Goal: Information Seeking & Learning: Learn about a topic

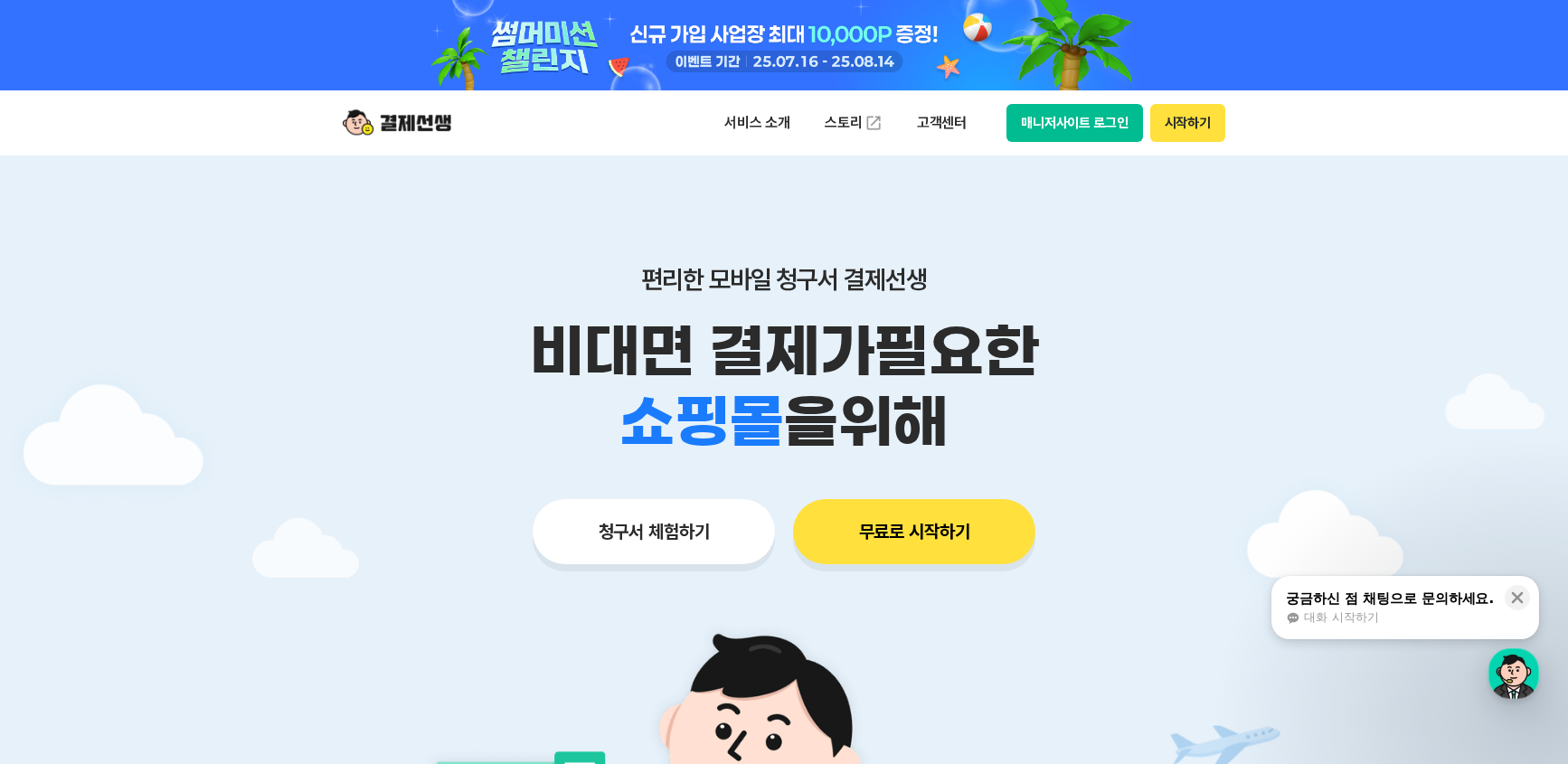
click at [1192, 271] on p "편리한 모바일 청구서 결제선생" at bounding box center [784, 279] width 926 height 31
drag, startPoint x: 506, startPoint y: 343, endPoint x: 1154, endPoint y: 404, distance: 650.9
click at [1154, 404] on div "비대면 결제가 필요한 학원 공부방 호텔 쇼핑몰 병원 배달 보험사 항공사 골프장 를 위해" at bounding box center [784, 386] width 926 height 141
drag, startPoint x: 1154, startPoint y: 404, endPoint x: 1186, endPoint y: 400, distance: 32.2
click at [1189, 401] on div "학원 공부방 호텔 쇼핑몰 병원 배달 보험사 항공사 골프장 를 위해" at bounding box center [784, 422] width 926 height 70
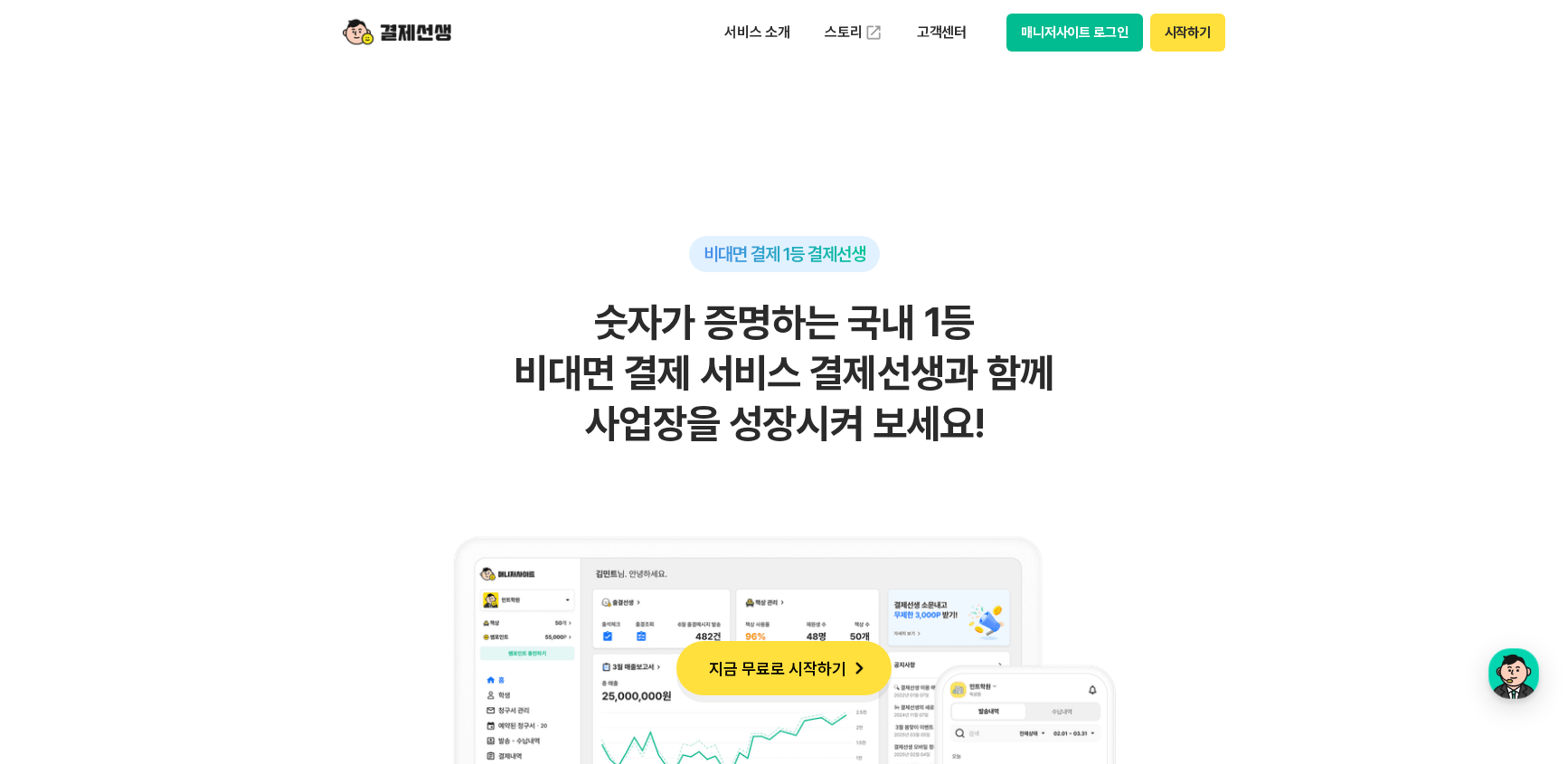
scroll to position [1085, 0]
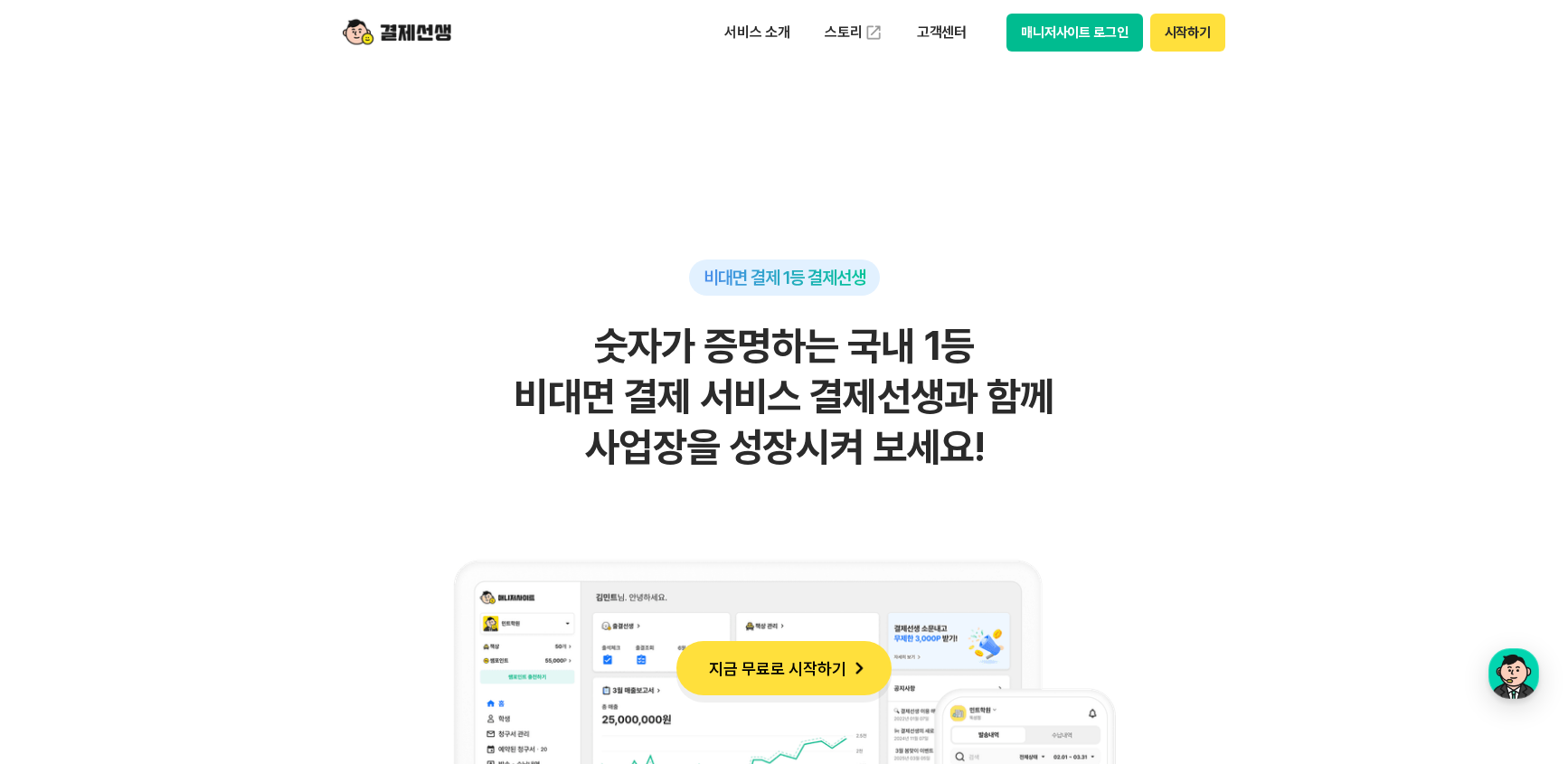
drag, startPoint x: 602, startPoint y: 342, endPoint x: 1097, endPoint y: 429, distance: 502.6
click at [1097, 429] on h2 "숫자가 증명하는 국내 1등 비대면 결제 서비스 결제선생과 함께 사업장을 성장시켜 보세요!" at bounding box center [784, 397] width 886 height 152
drag, startPoint x: 1097, startPoint y: 429, endPoint x: 957, endPoint y: 357, distance: 157.4
click at [957, 357] on h2 "숫자가 증명하는 국내 1등 비대면 결제 서비스 결제선생과 함께 사업장을 성장시켜 보세요!" at bounding box center [784, 397] width 886 height 152
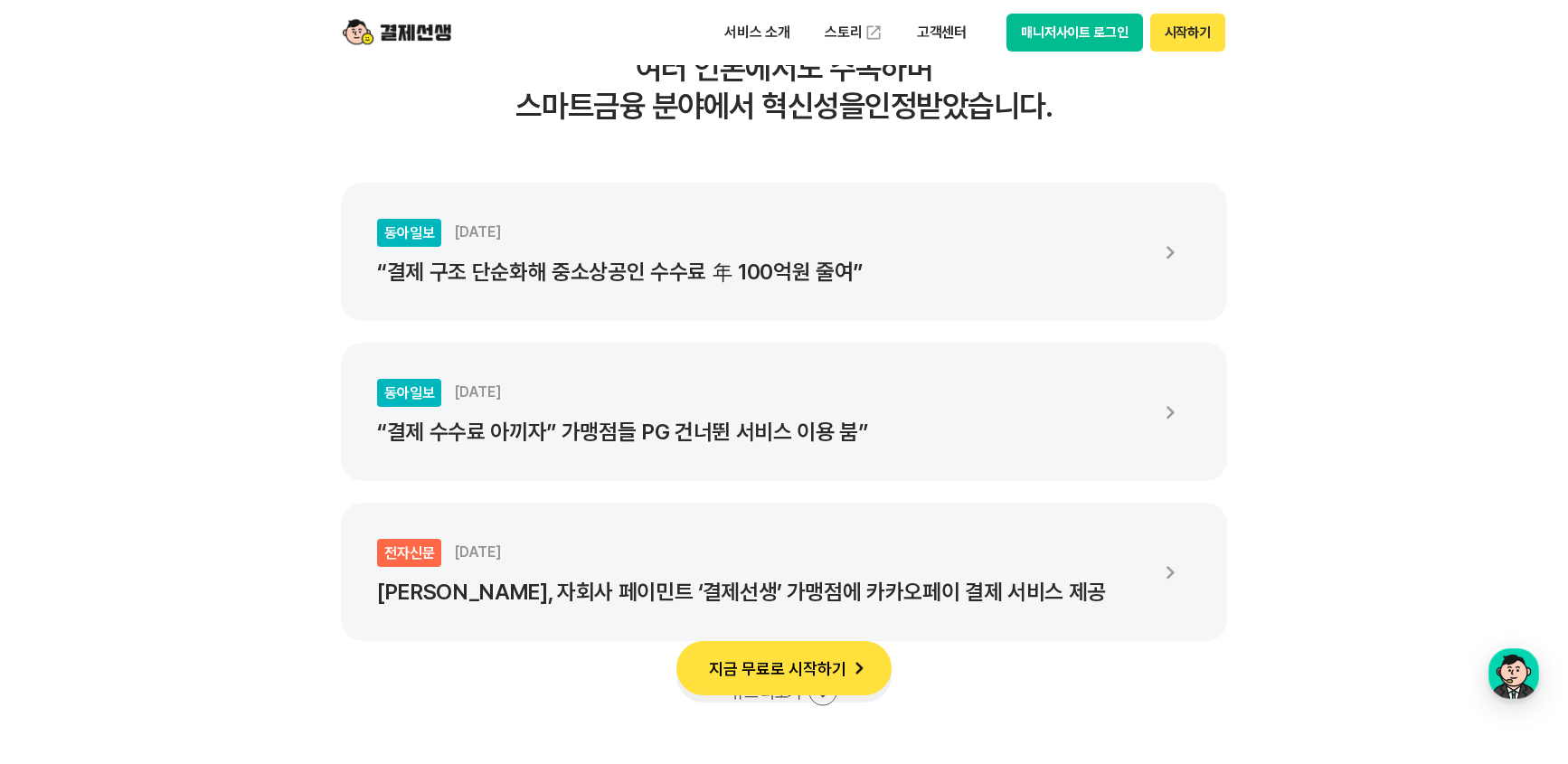
scroll to position [3437, 0]
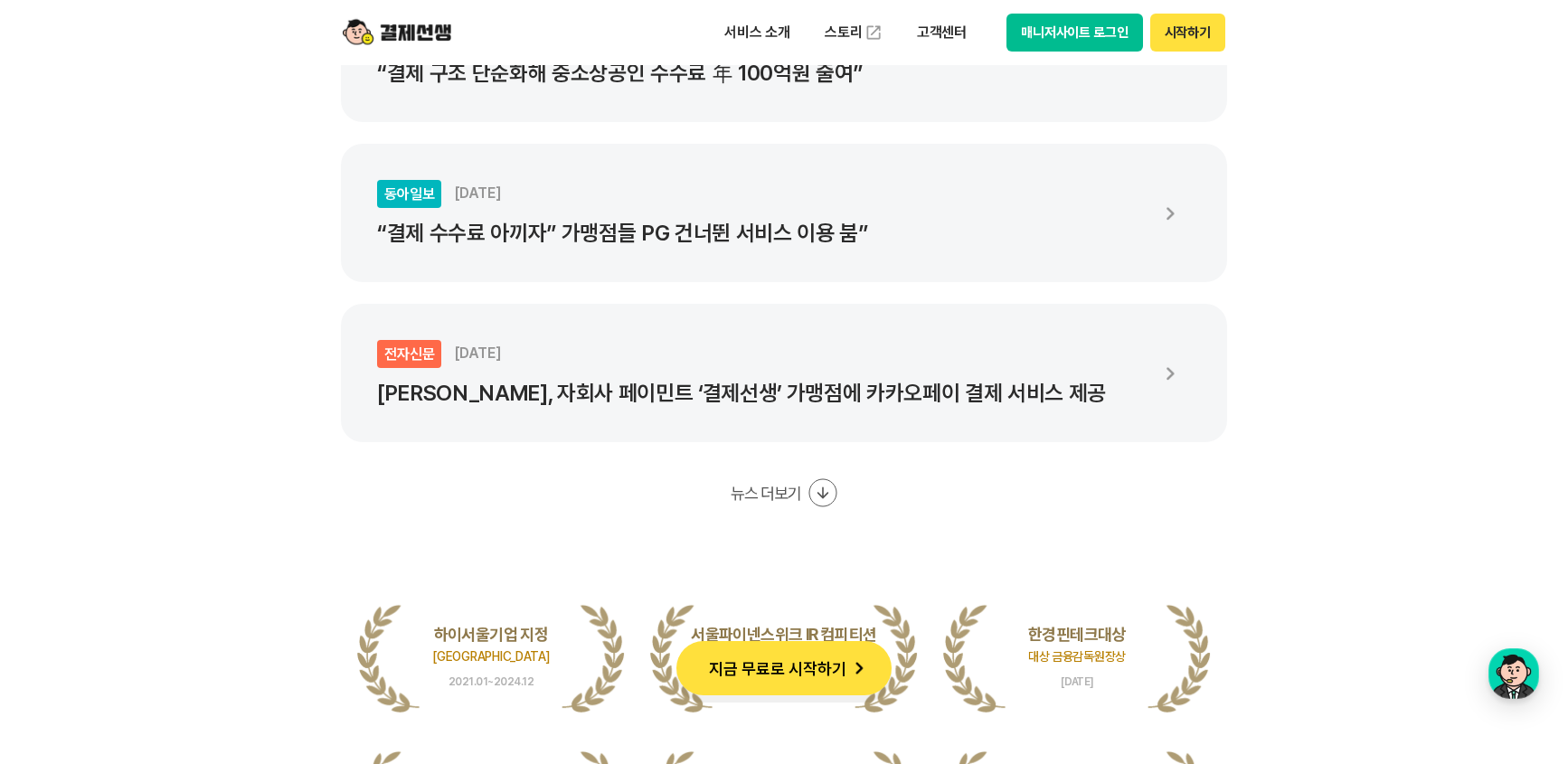
click at [741, 671] on button "지금 무료로 시작하기" at bounding box center [784, 668] width 215 height 54
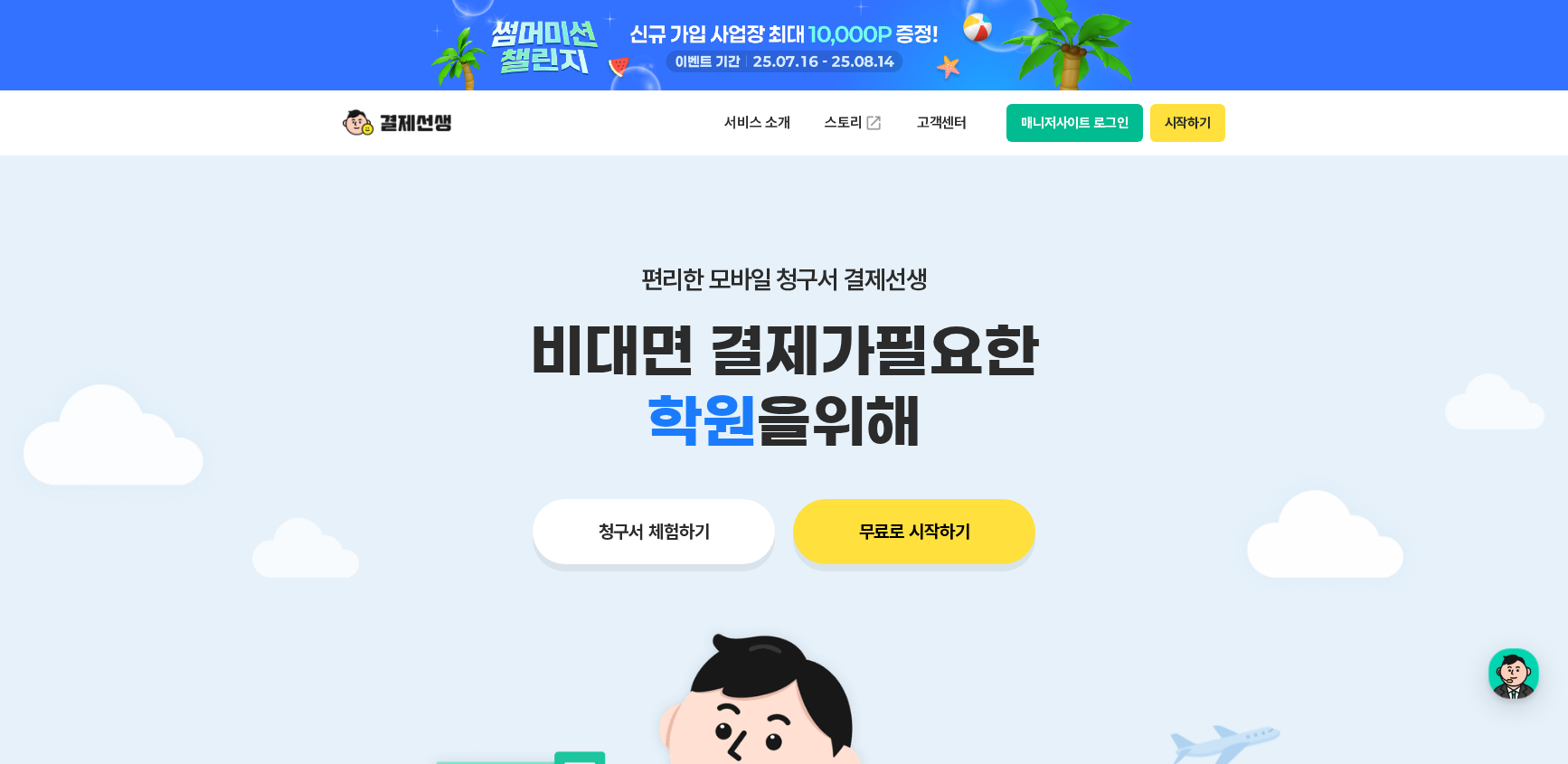
click at [1183, 133] on button "시작하기" at bounding box center [1188, 123] width 75 height 38
click at [1188, 132] on button "시작하기" at bounding box center [1188, 123] width 75 height 38
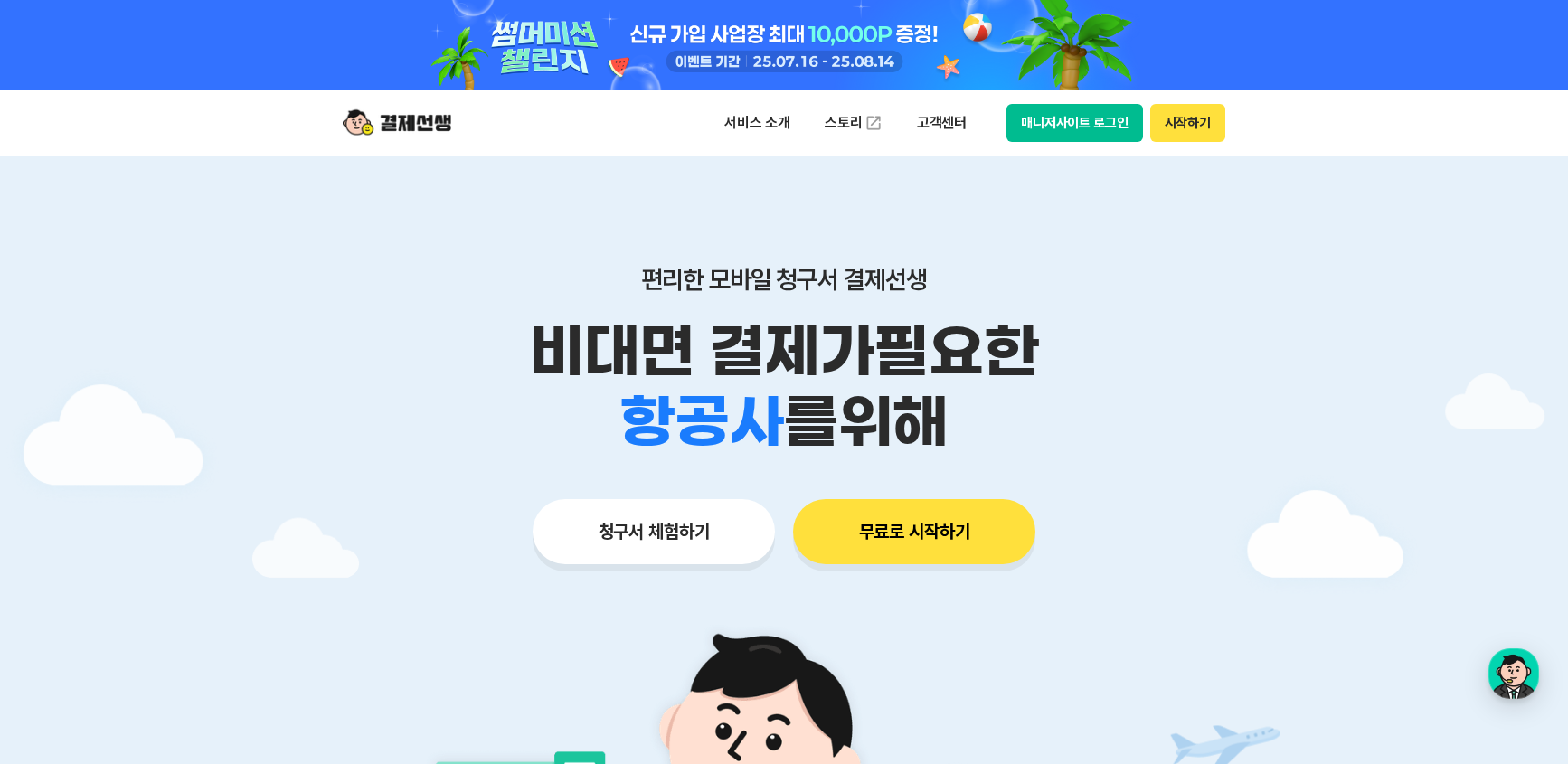
click at [855, 205] on div "편리한 모바일 청구서 결제선생 비대면 결제가 필요한 학원 공부방 호텔 쇼핑몰 병원 배달 보험사 항공사 골프장 를 위해 청구서 체험하기 무료로 …" at bounding box center [784, 379] width 926 height 447
click at [782, 118] on p "서비스 소개" at bounding box center [757, 123] width 91 height 33
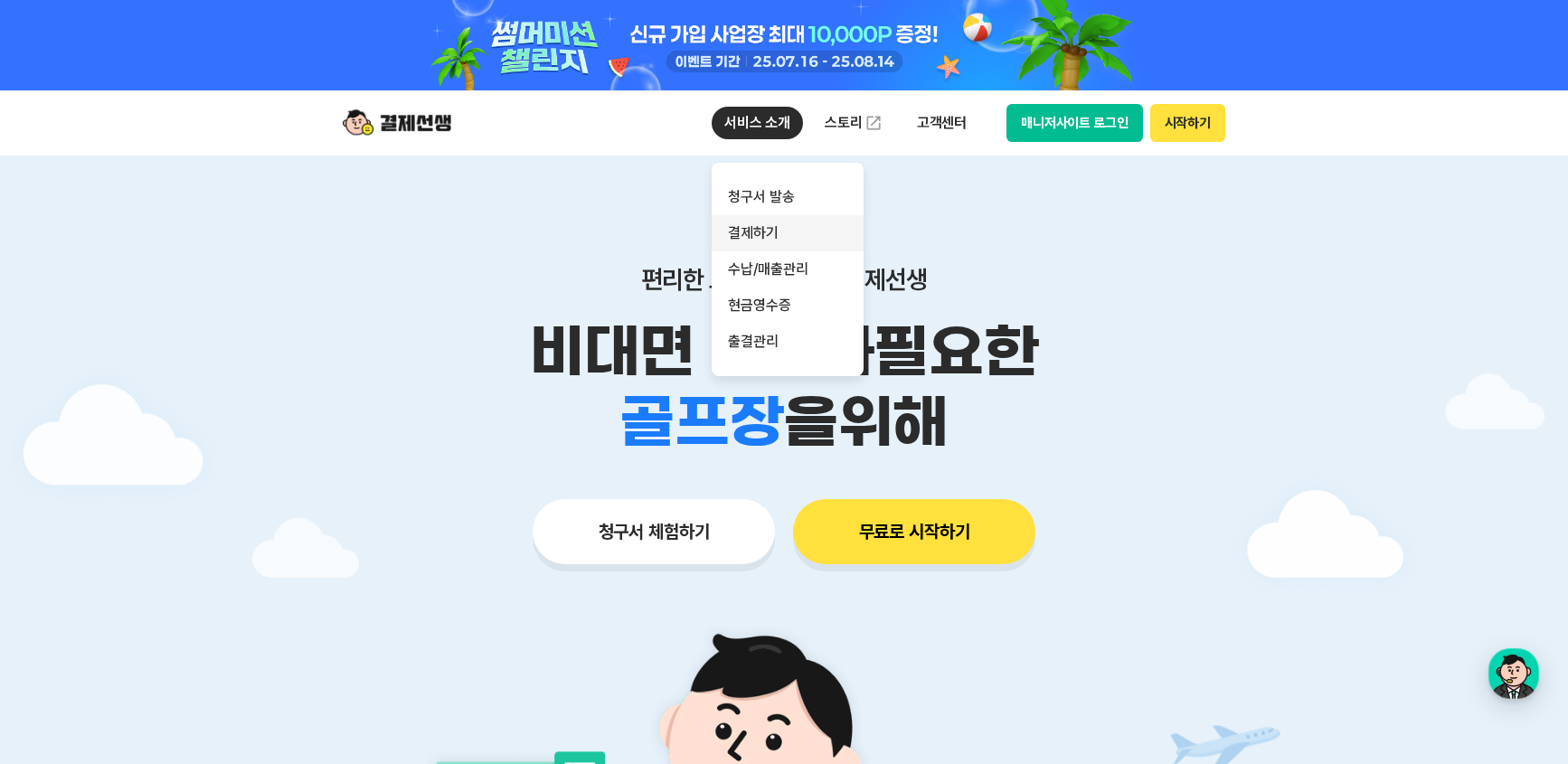
click at [782, 229] on link "결제하기" at bounding box center [787, 233] width 152 height 37
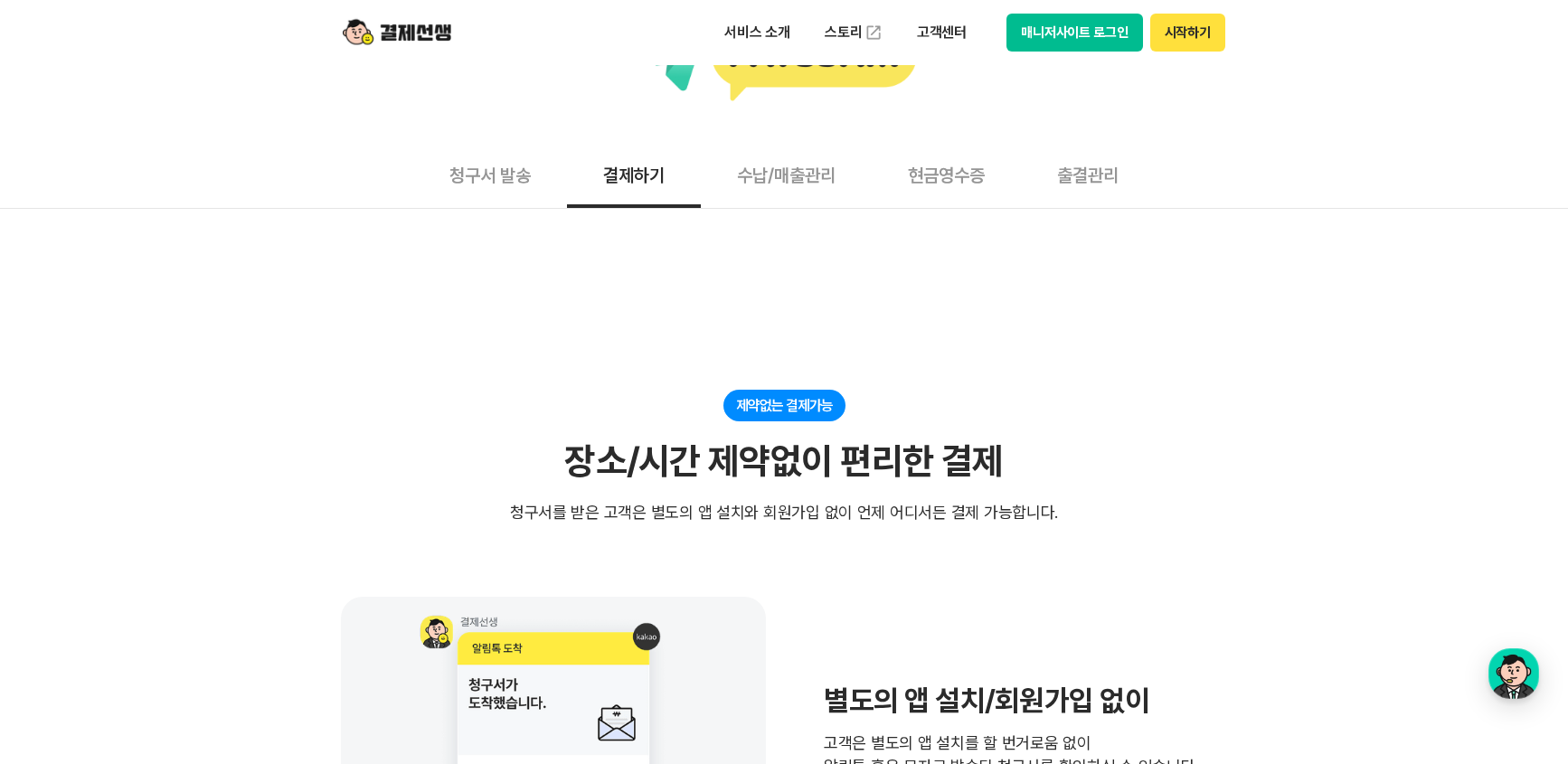
scroll to position [362, 0]
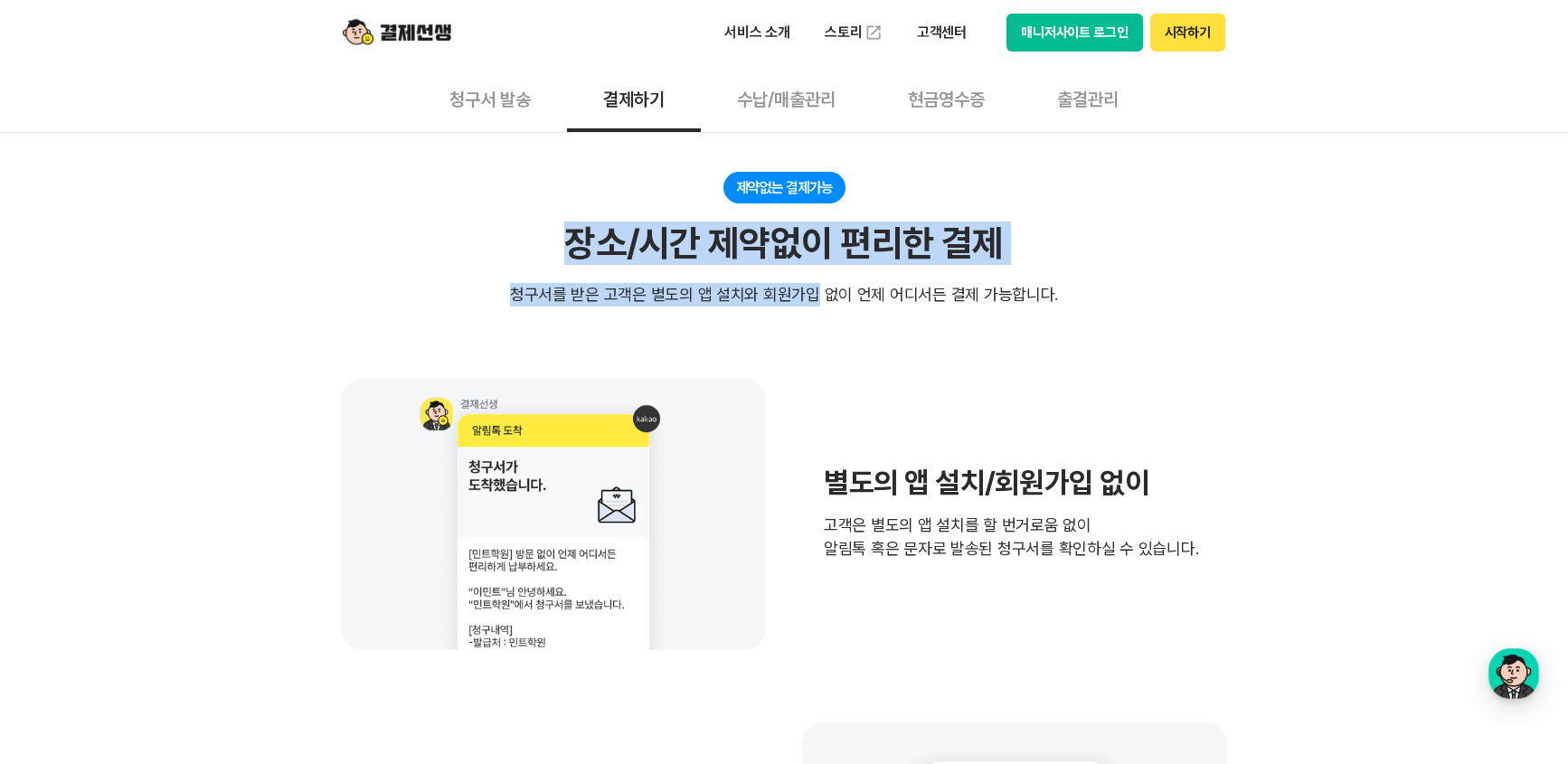
drag, startPoint x: 576, startPoint y: 245, endPoint x: 1010, endPoint y: 303, distance: 437.9
click at [1010, 303] on div "제약없는 결제가능 장소/시간 제약없이 편리한 결제 청구서를 받은 고객은 별도의 앱 설치와 회원가입 없이 언제 어디서든 결제 가능합니다." at bounding box center [784, 239] width 886 height 134
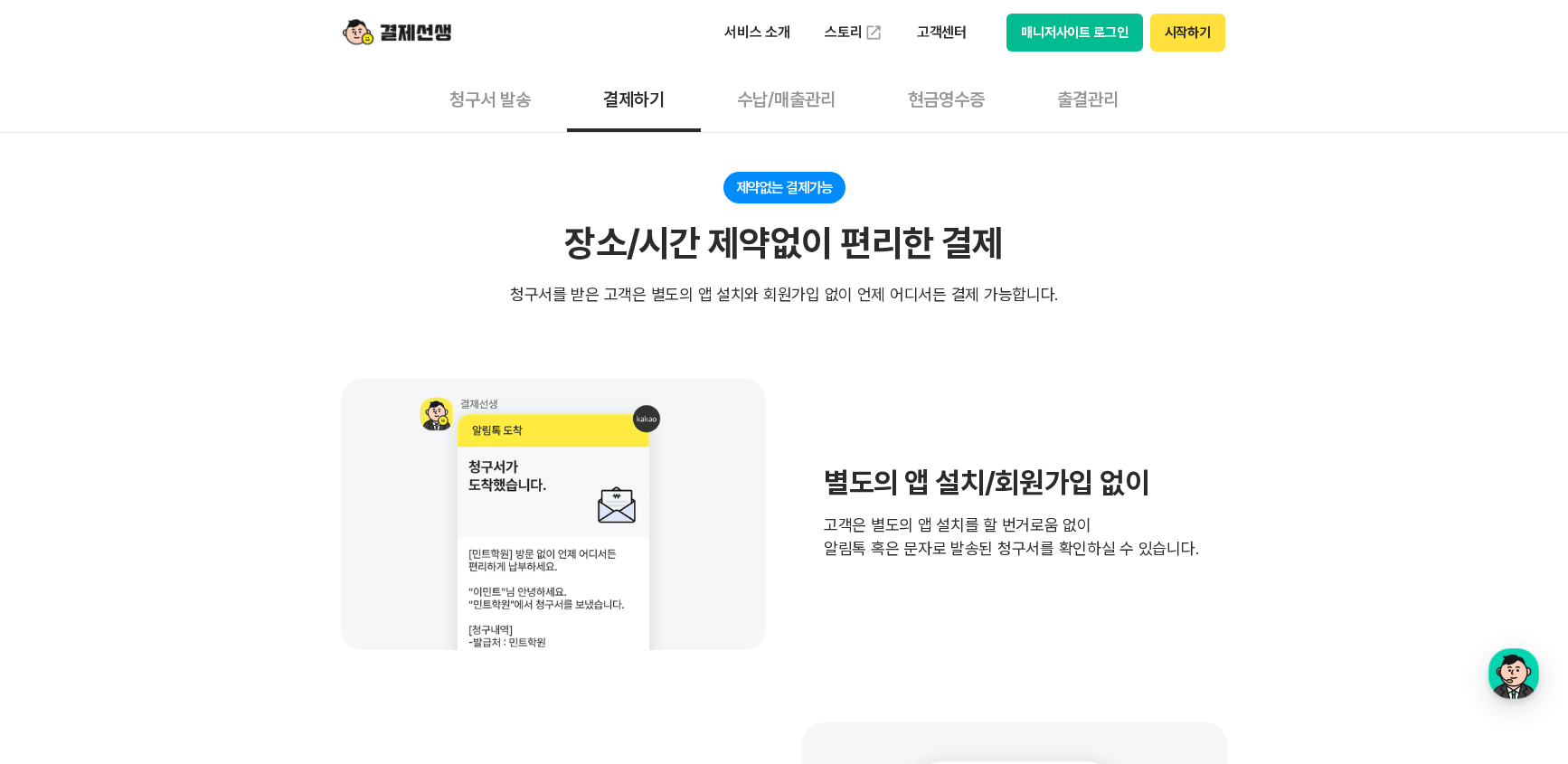
drag, startPoint x: 1010, startPoint y: 303, endPoint x: 1257, endPoint y: 308, distance: 247.1
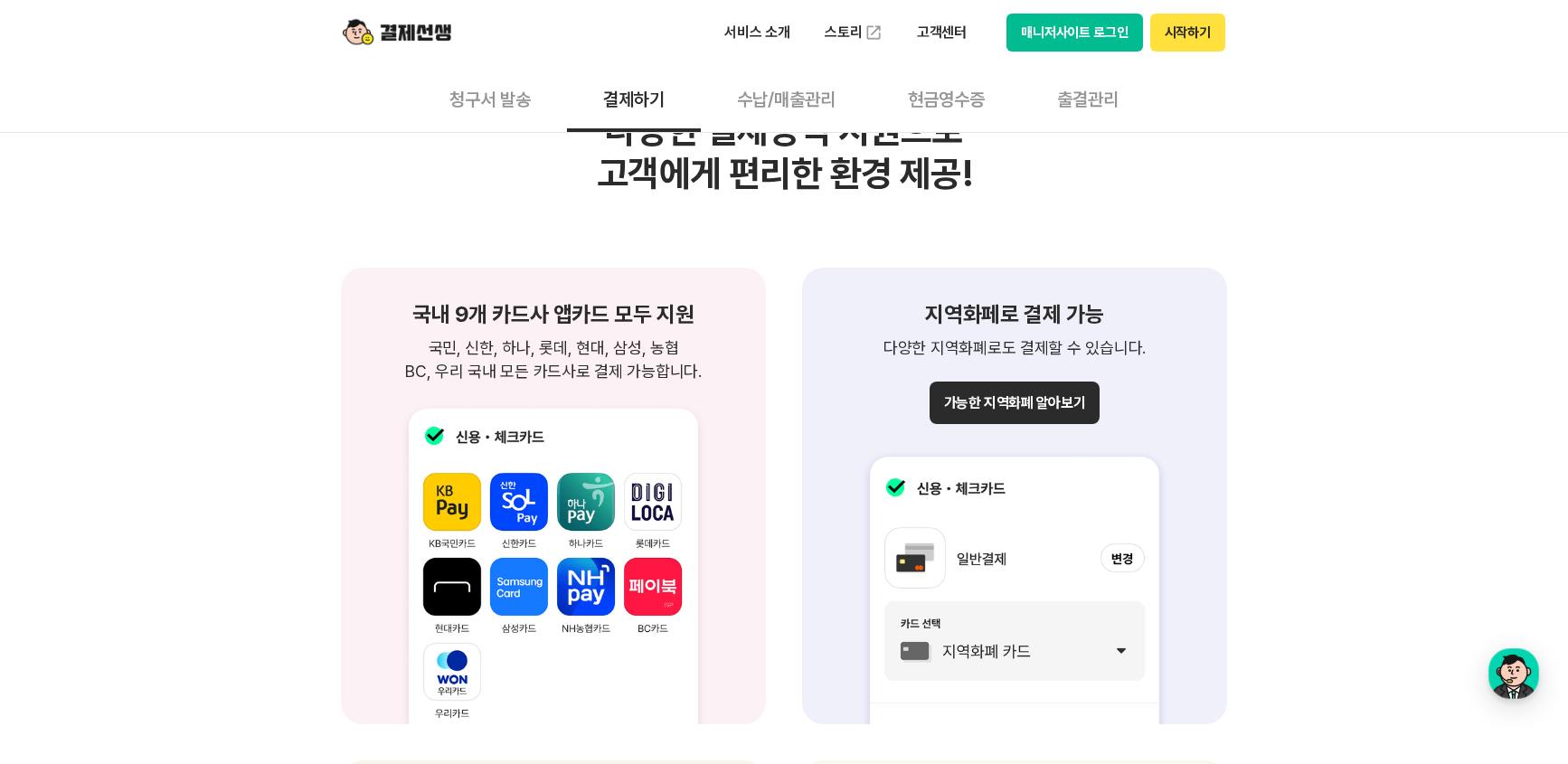
scroll to position [1809, 0]
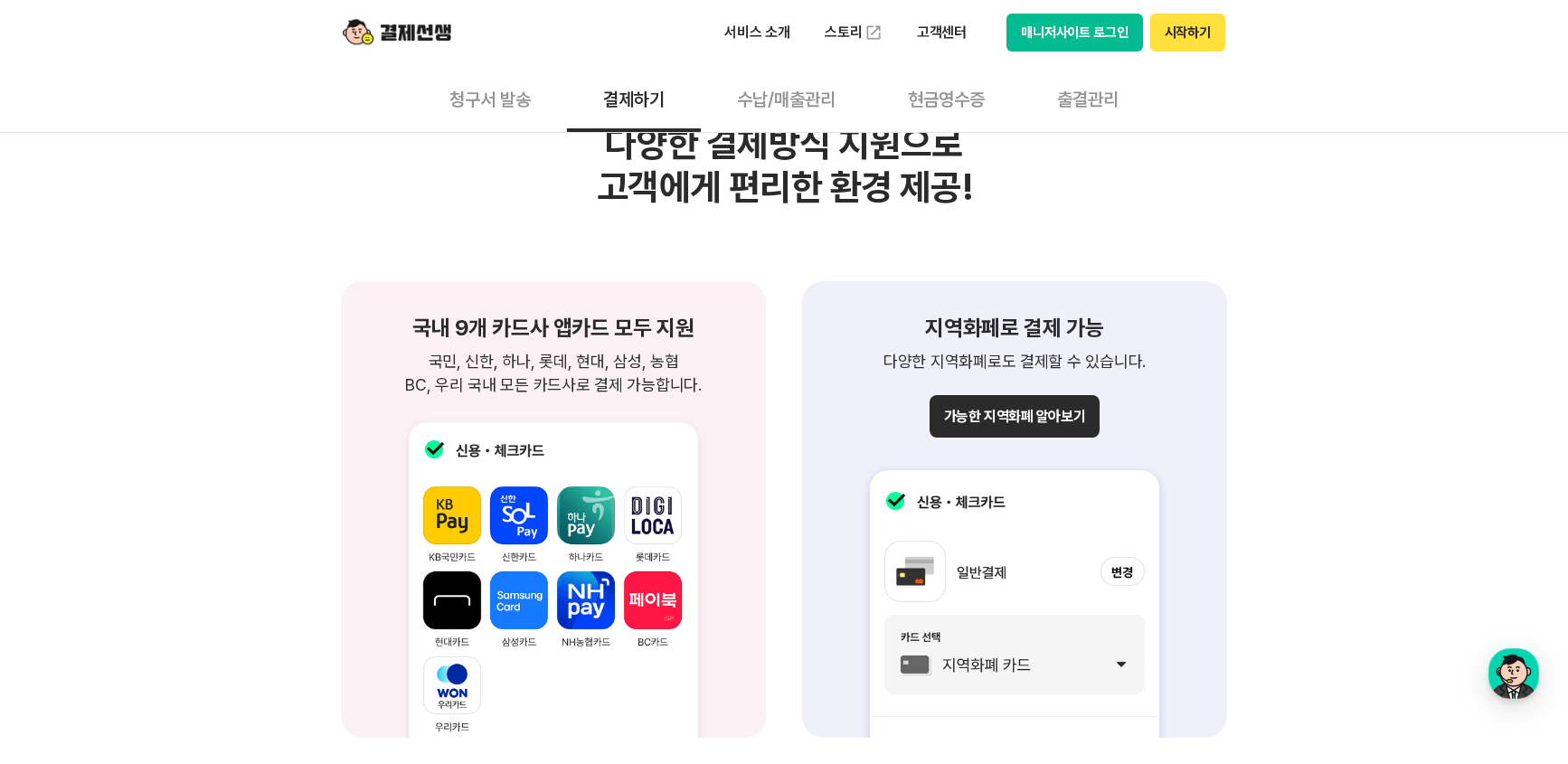
click at [1069, 418] on button "가능한 지역화폐 알아보기" at bounding box center [1015, 416] width 170 height 42
